Goal: Information Seeking & Learning: Learn about a topic

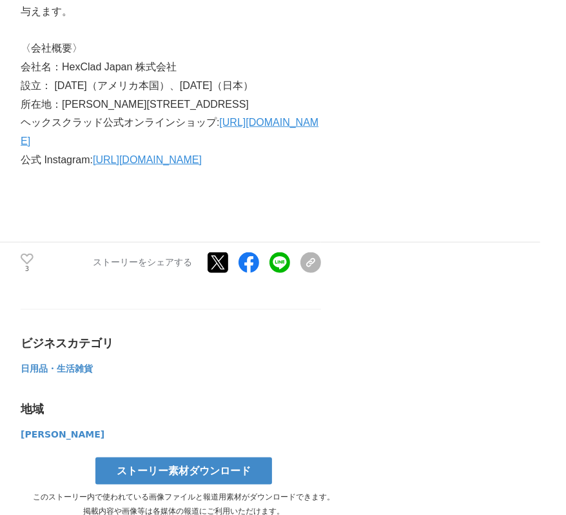
scroll to position [3583, 0]
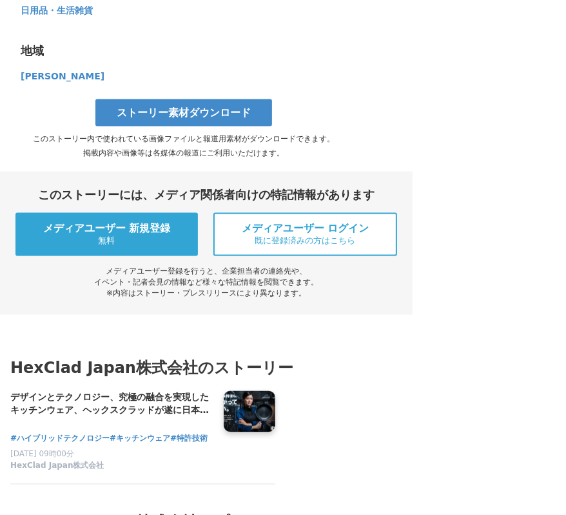
click at [68, 15] on span "日用品・生活雑貨" at bounding box center [57, 10] width 72 height 10
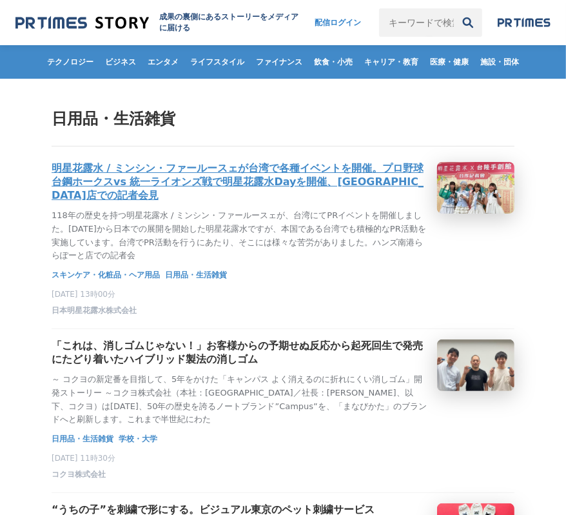
click at [326, 168] on h3 "明星花露水 / ミンシン・ファールースェが台湾で各種イベントを開催。プロ野球 台鋼ホークスvs 統一ライオンズ戦で明星花露水Dayを開催、[GEOGRAPHI…" at bounding box center [239, 182] width 375 height 41
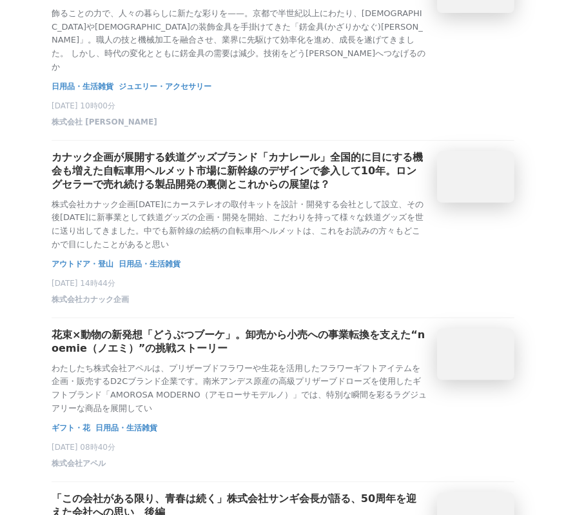
scroll to position [3193, 0]
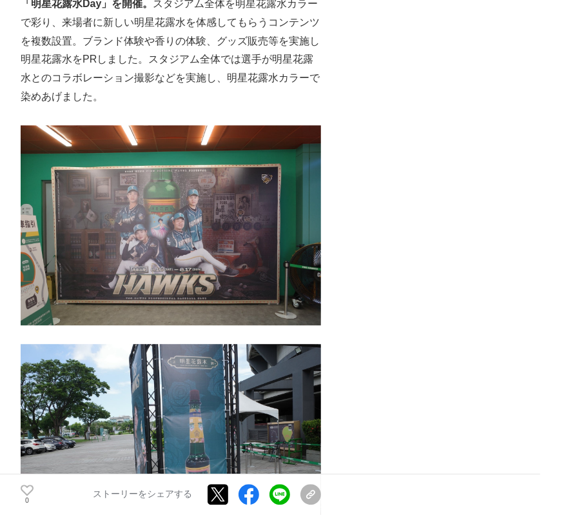
scroll to position [1791, 0]
